Goal: Task Accomplishment & Management: Use online tool/utility

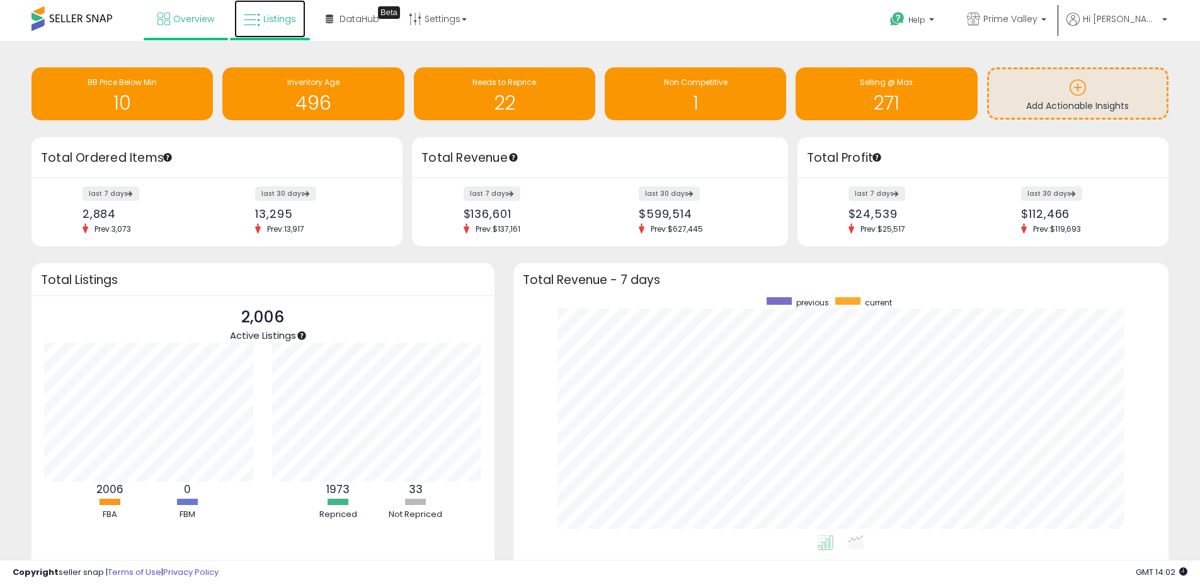
click at [263, 18] on span "Listings" at bounding box center [279, 19] width 33 height 13
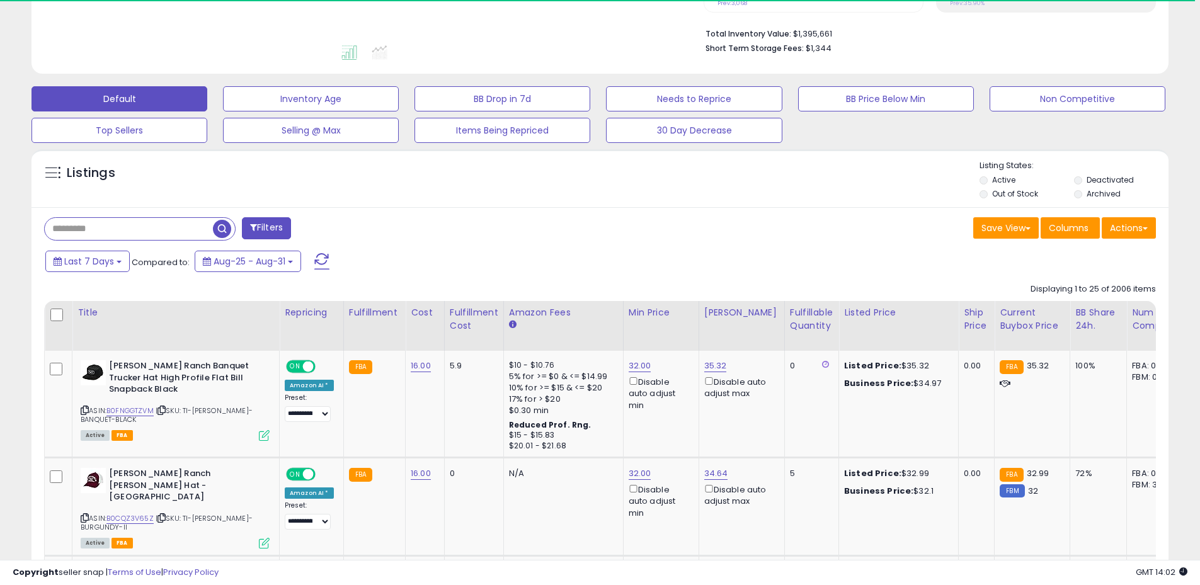
scroll to position [315, 0]
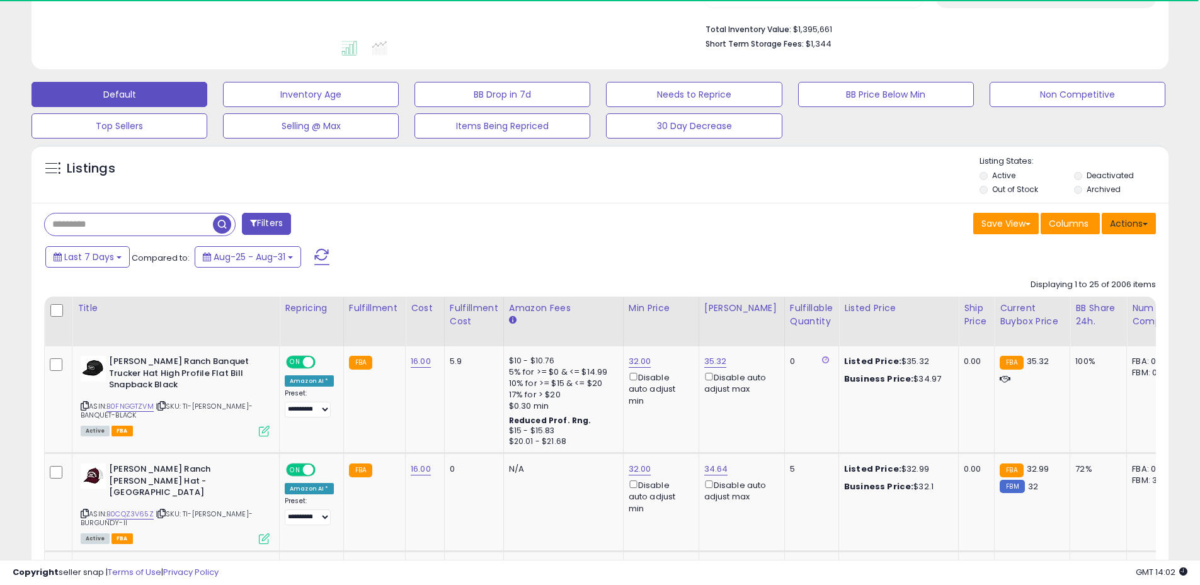
click at [1122, 224] on button "Actions" at bounding box center [1128, 223] width 54 height 21
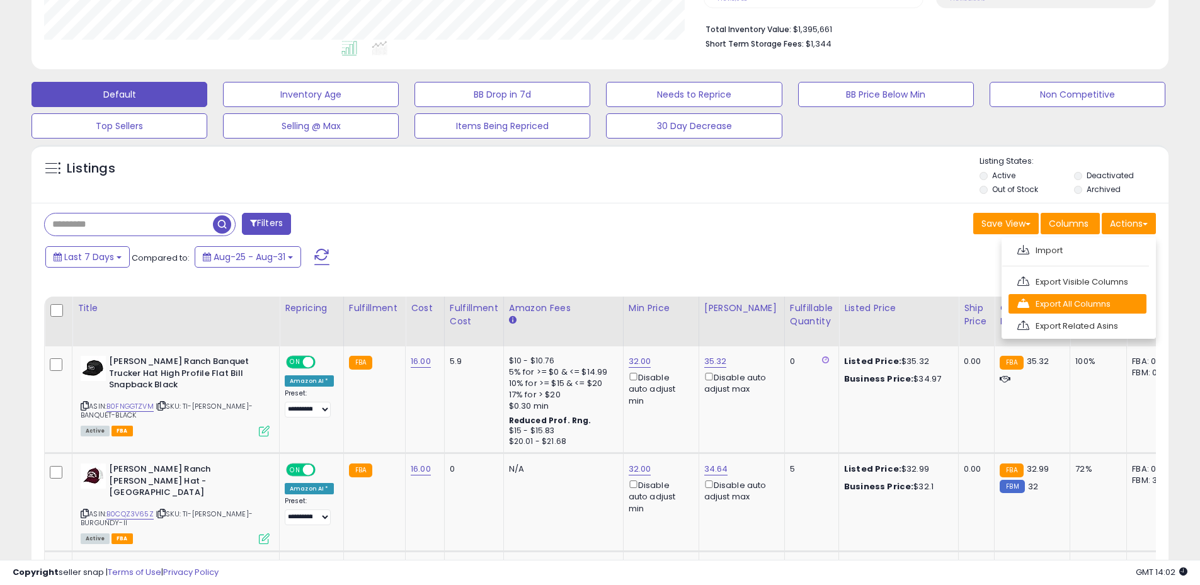
click at [1072, 304] on link "Export All Columns" at bounding box center [1077, 304] width 138 height 20
